Goal: Complete application form

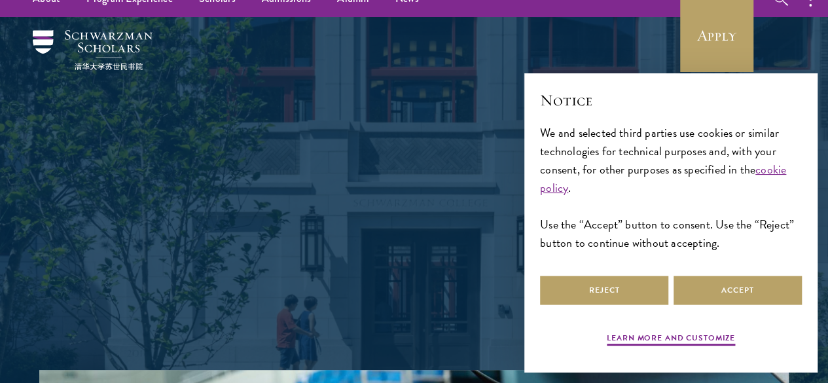
scroll to position [31, 0]
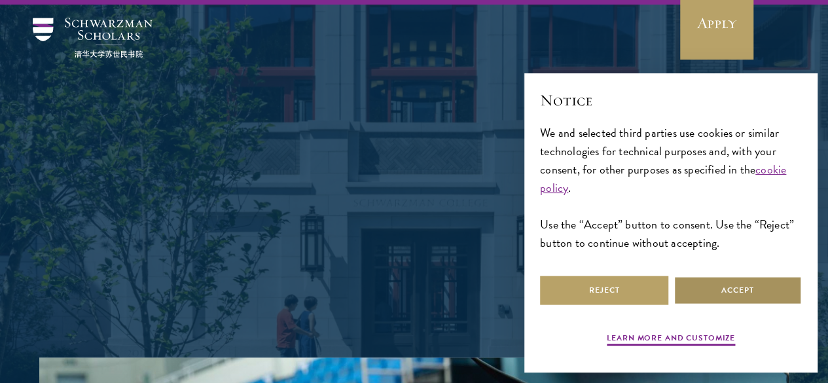
click at [699, 291] on button "Accept" at bounding box center [738, 290] width 128 height 29
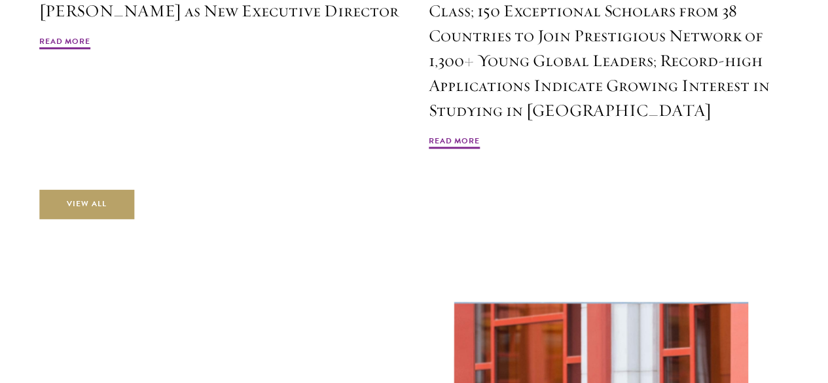
scroll to position [3222, 0]
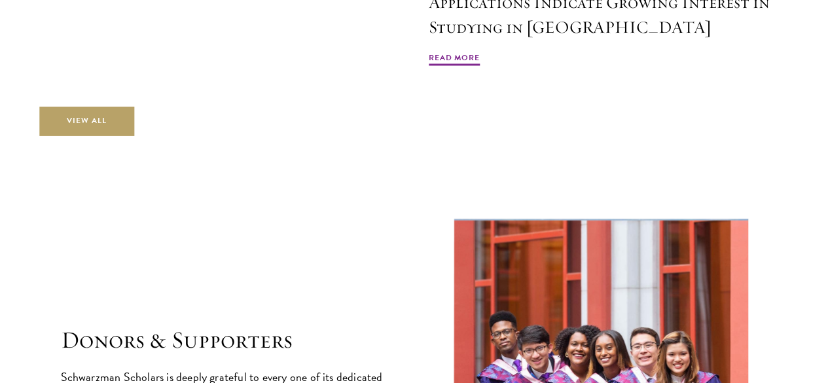
drag, startPoint x: 218, startPoint y: 233, endPoint x: 107, endPoint y: 260, distance: 113.9
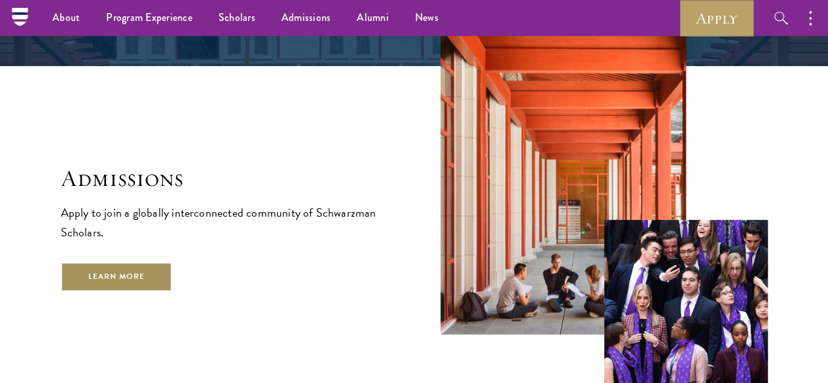
scroll to position [1985, 0]
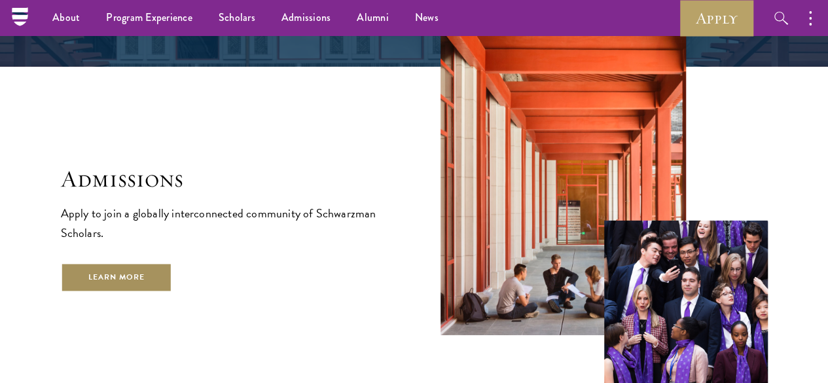
click at [153, 289] on link "Learn More" at bounding box center [117, 277] width 112 height 29
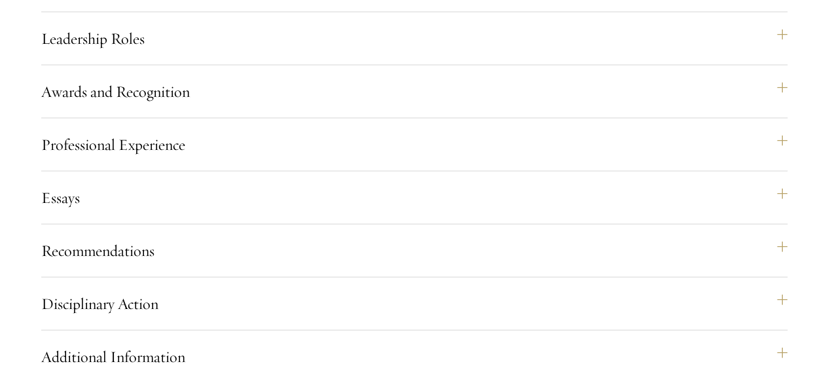
scroll to position [1388, 0]
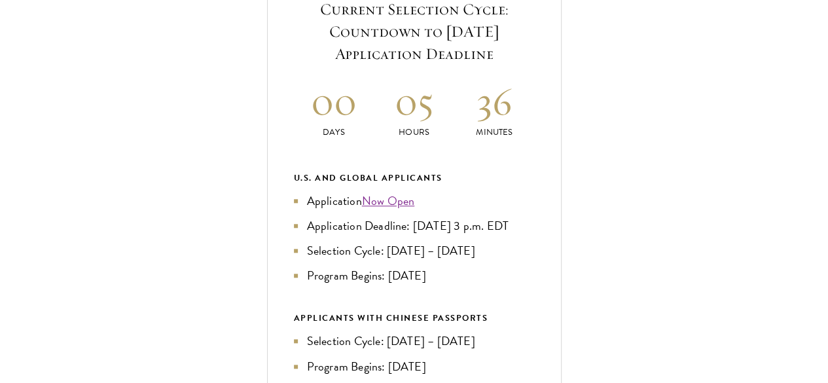
scroll to position [528, 0]
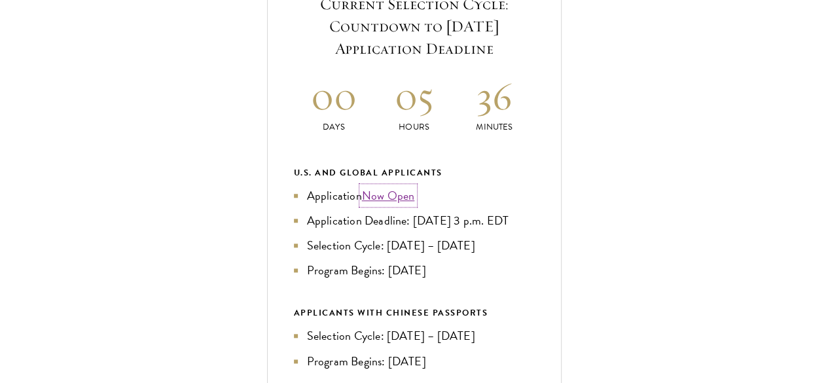
click at [415, 204] on link "Now Open" at bounding box center [388, 196] width 53 height 18
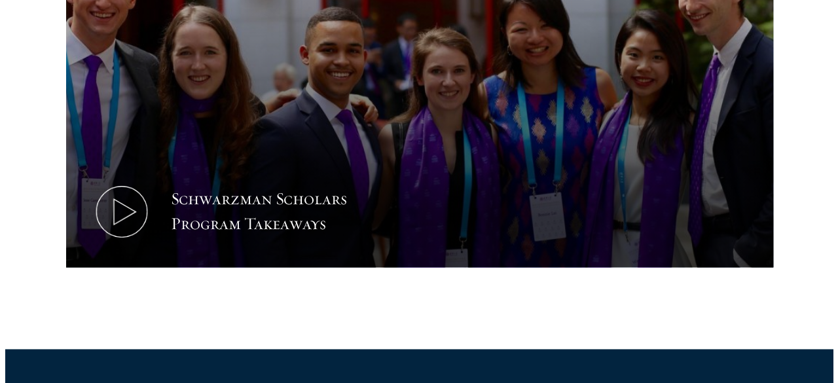
scroll to position [729, 0]
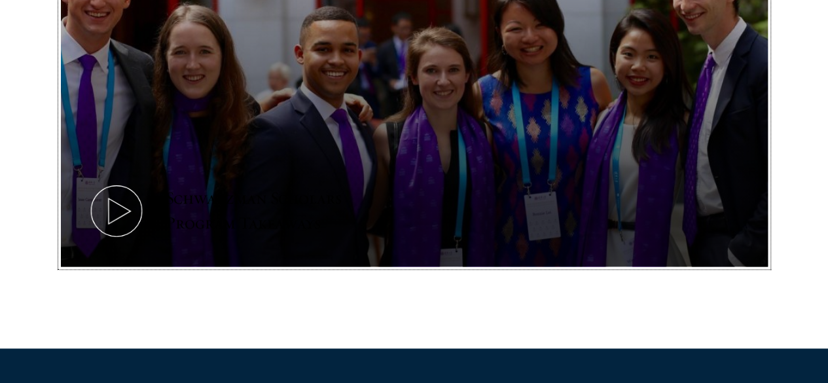
click at [130, 198] on use at bounding box center [119, 211] width 22 height 26
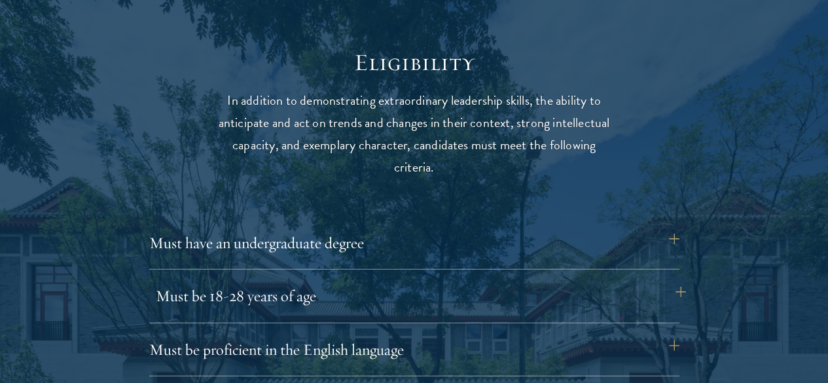
scroll to position [1664, 0]
